Goal: Navigation & Orientation: Find specific page/section

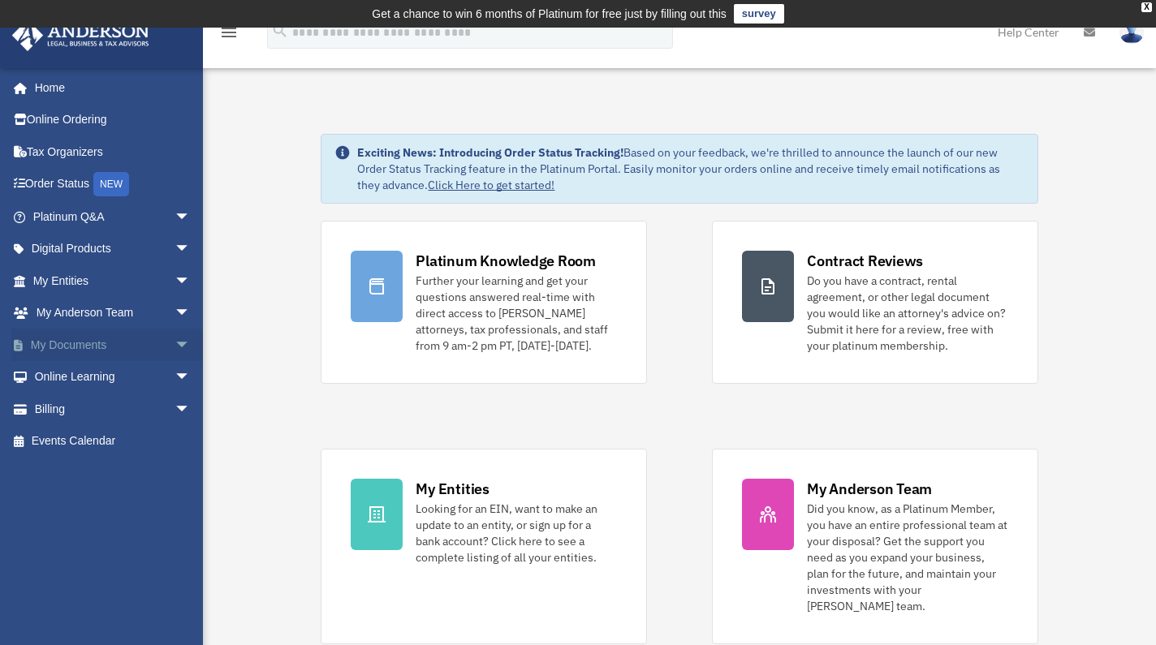
click at [174, 342] on span "arrow_drop_down" at bounding box center [190, 345] width 32 height 33
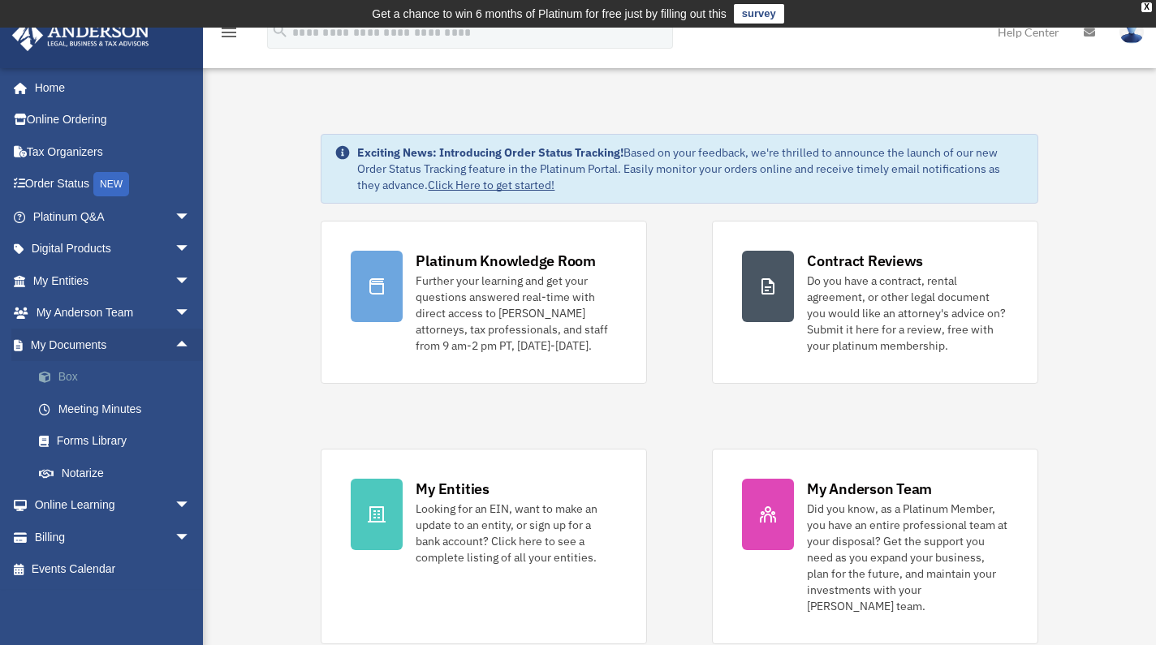
click at [154, 377] on link "Box" at bounding box center [119, 377] width 192 height 32
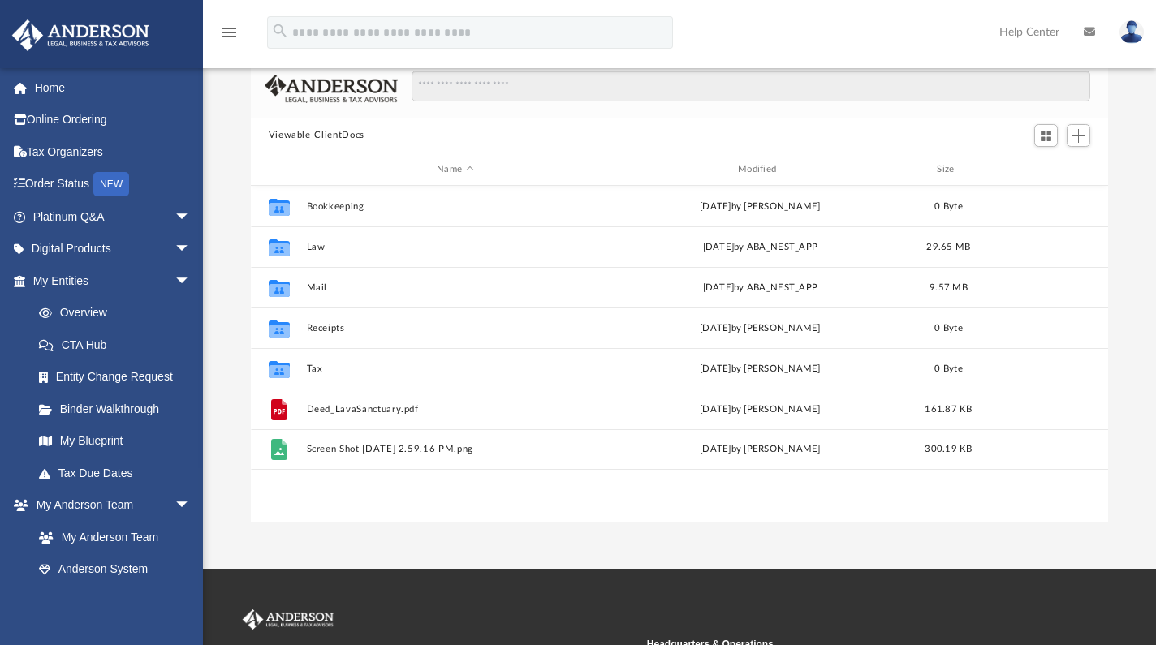
scroll to position [13, 13]
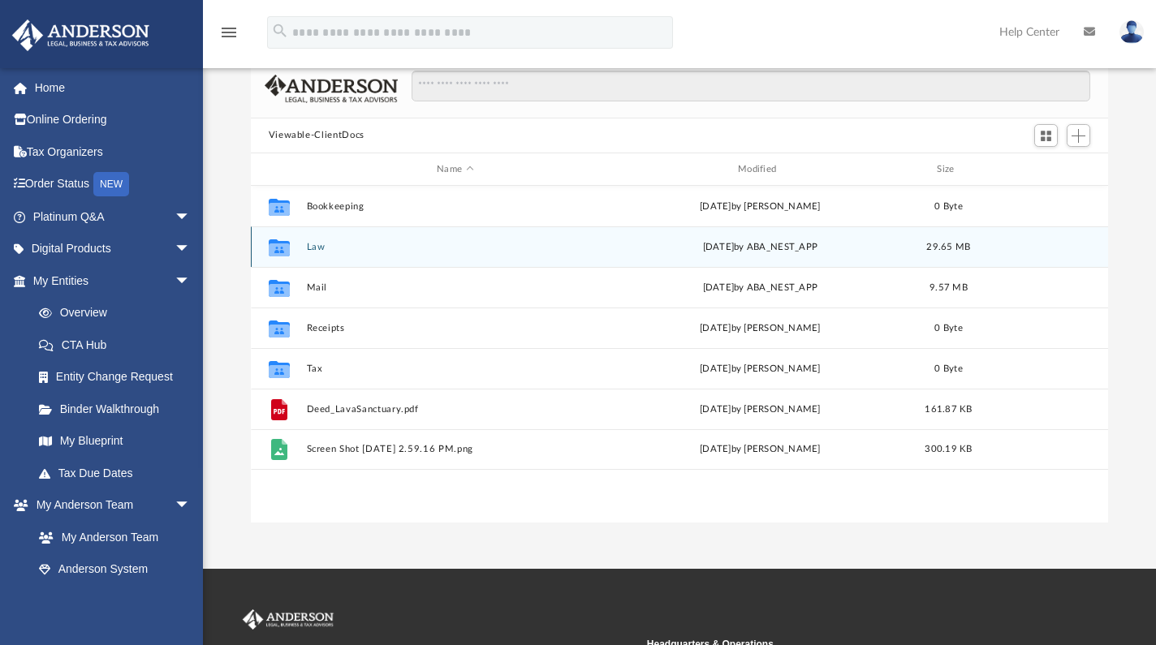
click at [282, 245] on icon "grid" at bounding box center [278, 249] width 21 height 13
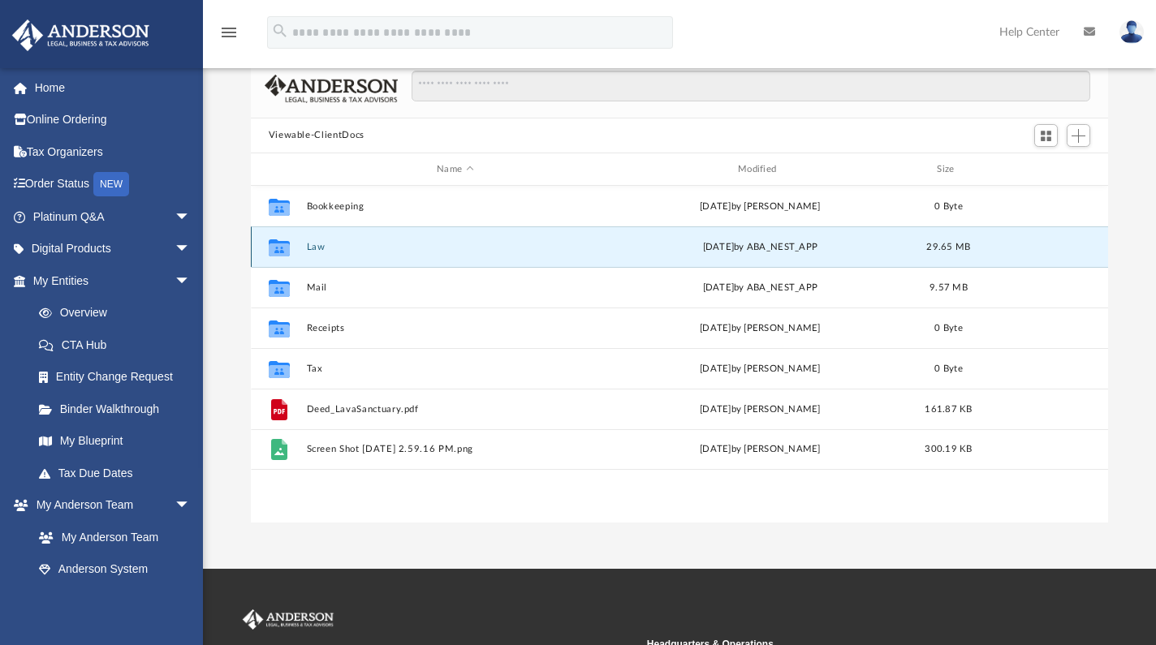
click at [300, 244] on div "Collaborated Folder Law Thu Feb 20 2025 by ABA_NEST_APP 29.65 MB" at bounding box center [680, 246] width 858 height 41
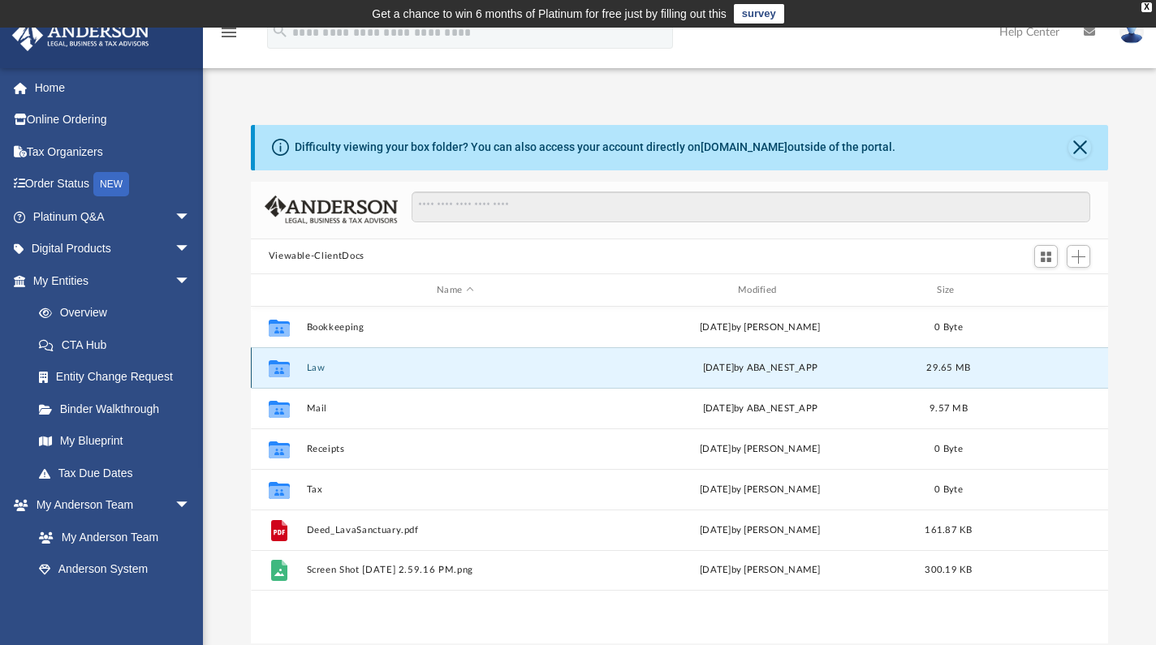
scroll to position [0, 0]
click at [1044, 256] on span "Switch to Grid View" at bounding box center [1046, 257] width 14 height 14
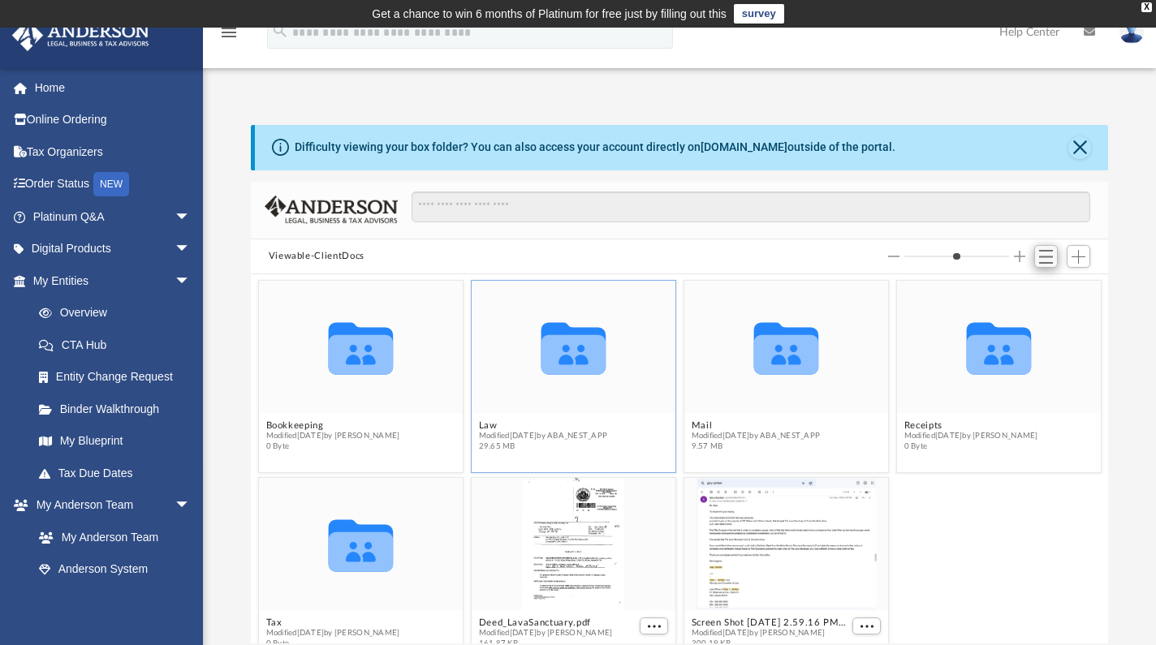
scroll to position [357, 845]
click at [588, 389] on div "Collaborated Folder" at bounding box center [573, 348] width 204 height 132
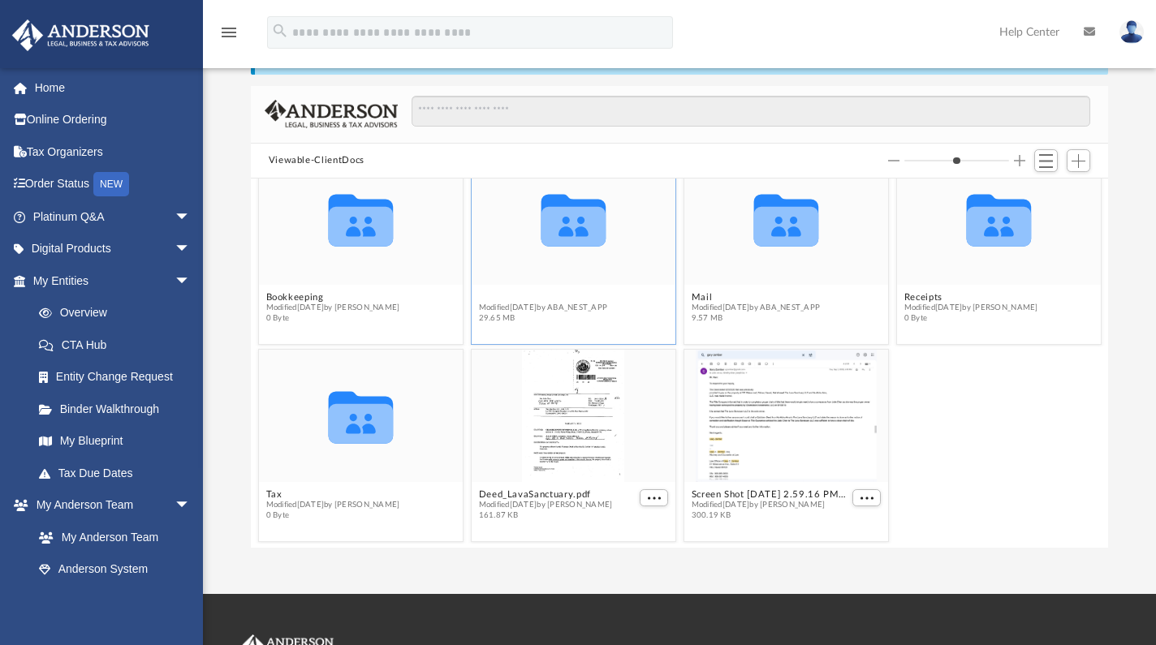
scroll to position [97, 0]
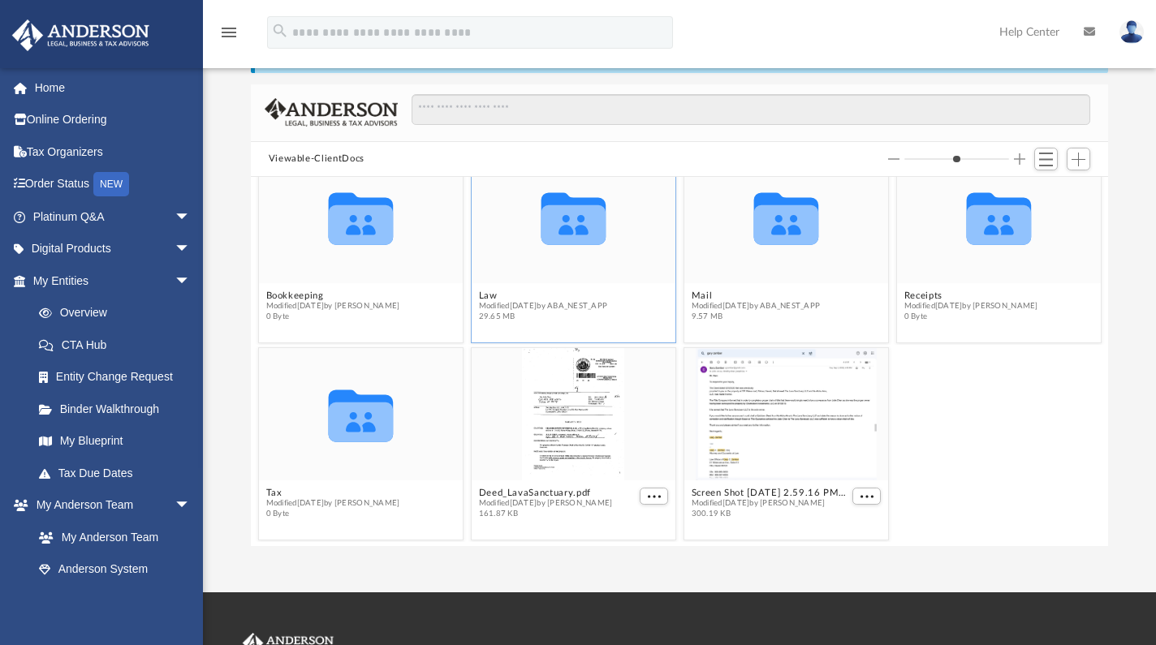
click at [591, 218] on icon "grid" at bounding box center [572, 225] width 65 height 40
click at [520, 297] on button "Law" at bounding box center [542, 296] width 129 height 11
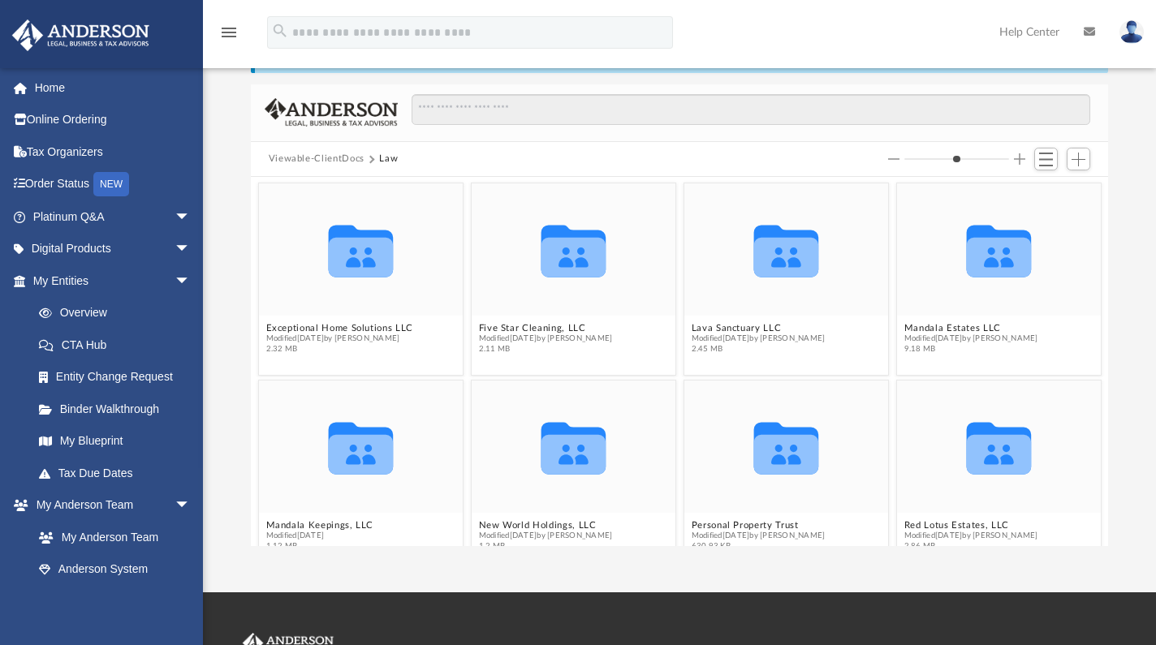
click at [605, 226] on icon "Collaborated Folder" at bounding box center [573, 250] width 123 height 80
click at [565, 260] on icon "grid" at bounding box center [572, 252] width 65 height 52
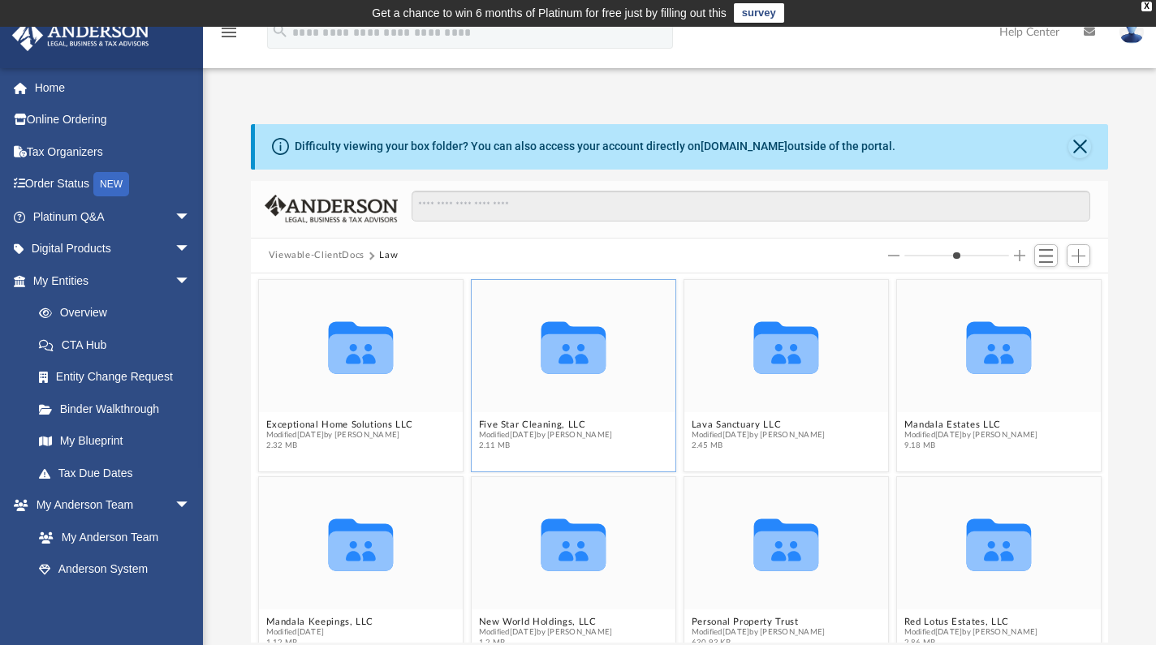
click at [584, 369] on icon "grid" at bounding box center [572, 354] width 65 height 40
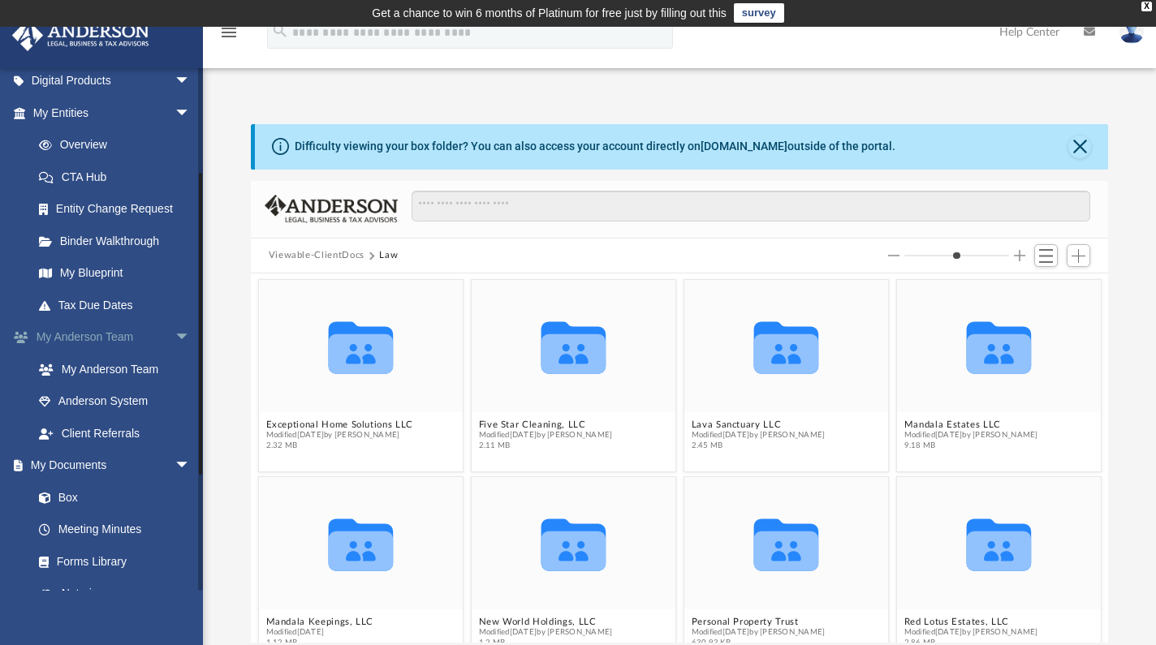
scroll to position [178, 0]
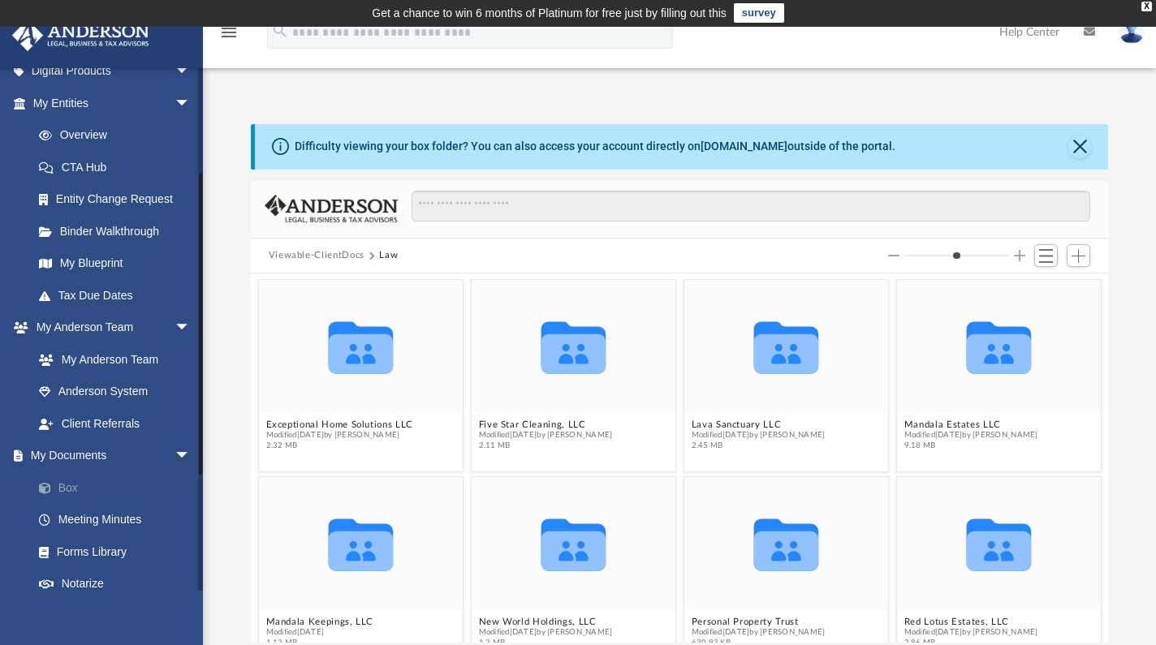
click at [67, 480] on link "Box" at bounding box center [119, 487] width 192 height 32
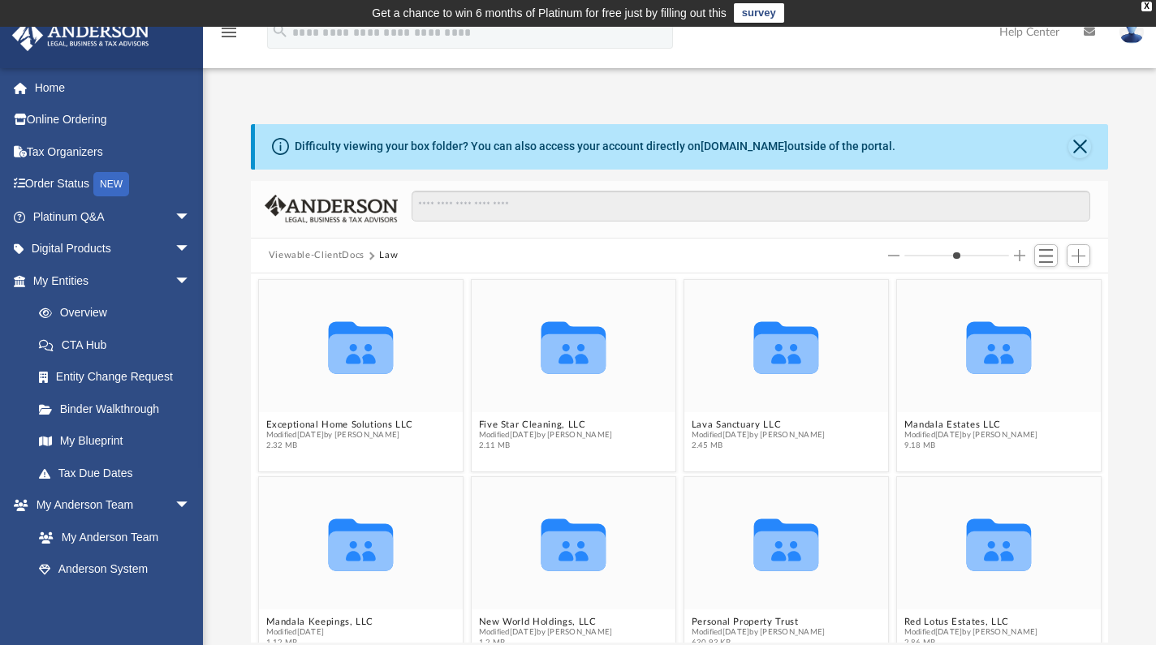
scroll to position [0, 0]
